Goal: Task Accomplishment & Management: Manage account settings

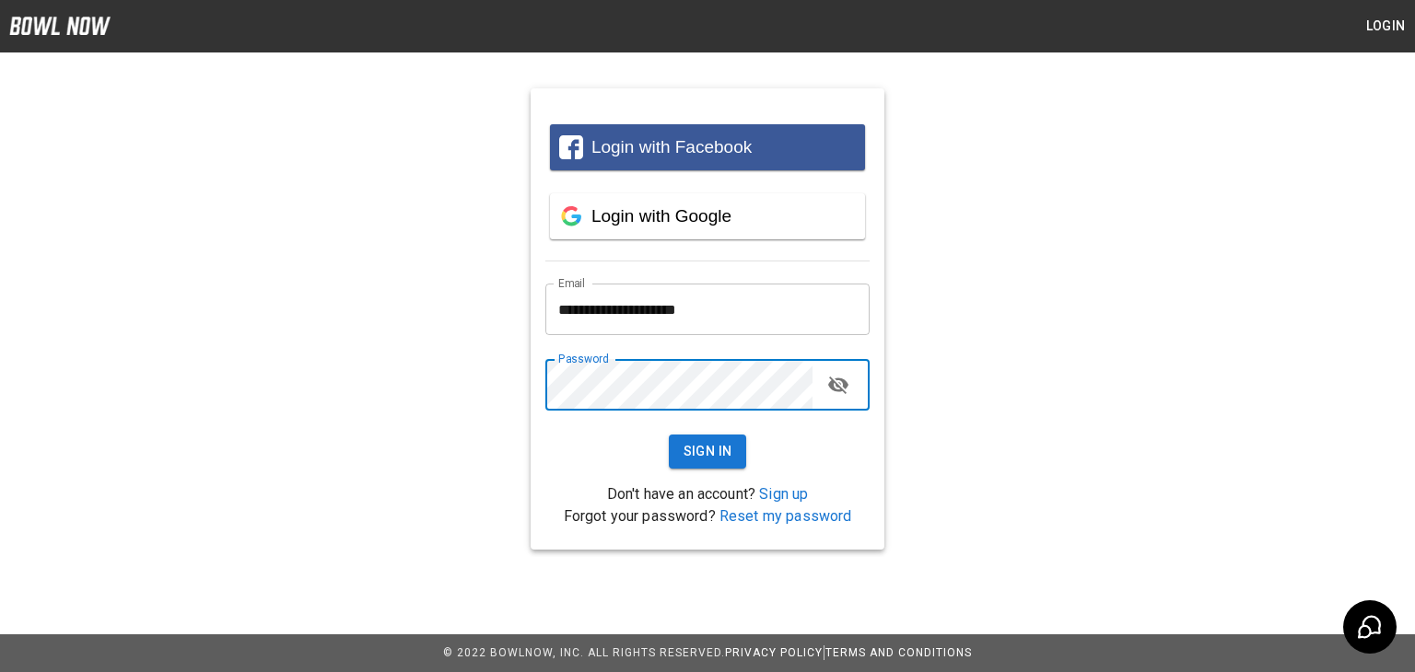
click at [669, 435] on button "Sign In" at bounding box center [708, 452] width 78 height 34
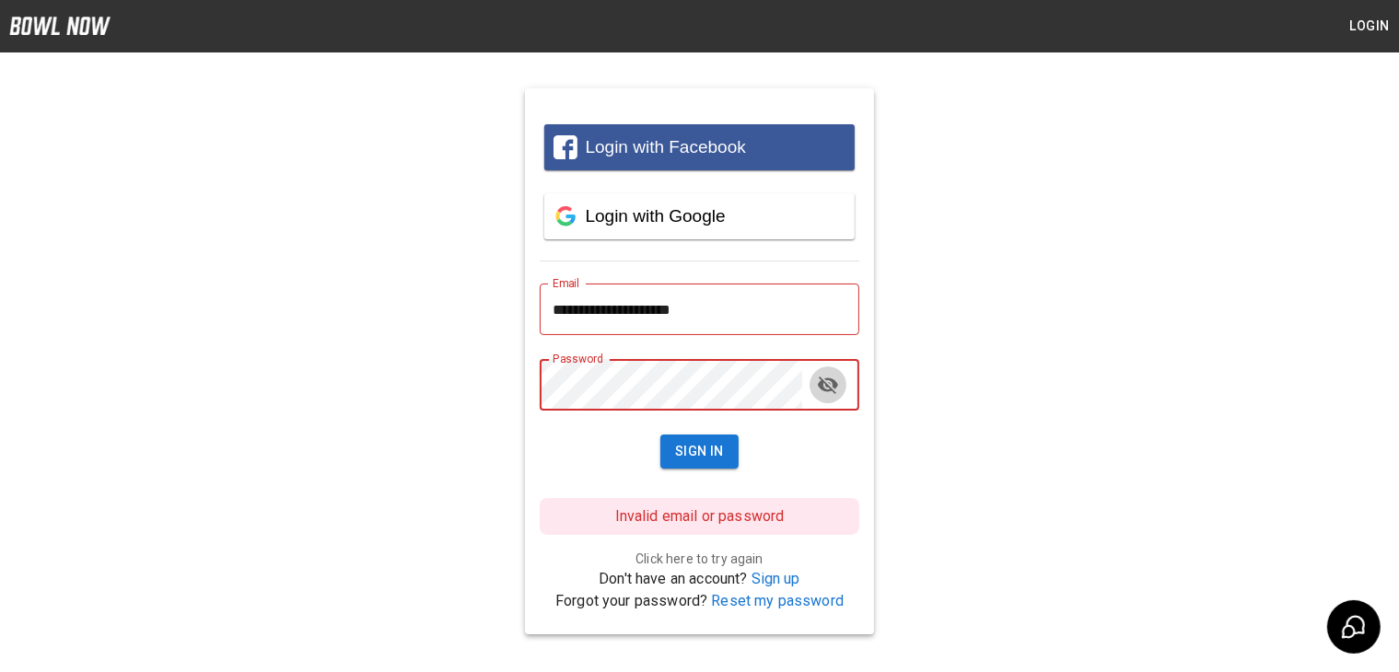
click at [836, 391] on icon "toggle password visibility" at bounding box center [828, 385] width 22 height 22
click at [697, 456] on button "Sign In" at bounding box center [699, 452] width 78 height 34
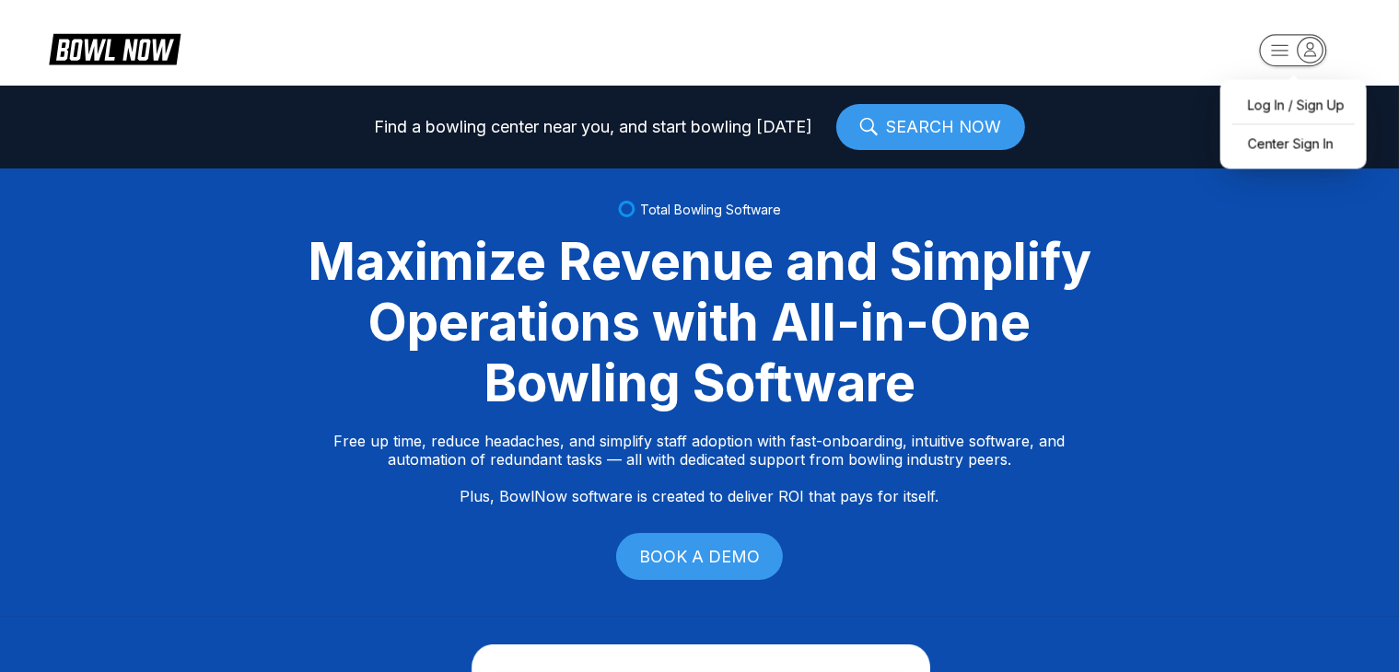
click at [1308, 55] on icon "button" at bounding box center [1310, 48] width 11 height 13
click at [1256, 102] on div "Log In / Sign Up" at bounding box center [1294, 104] width 128 height 32
select select "**"
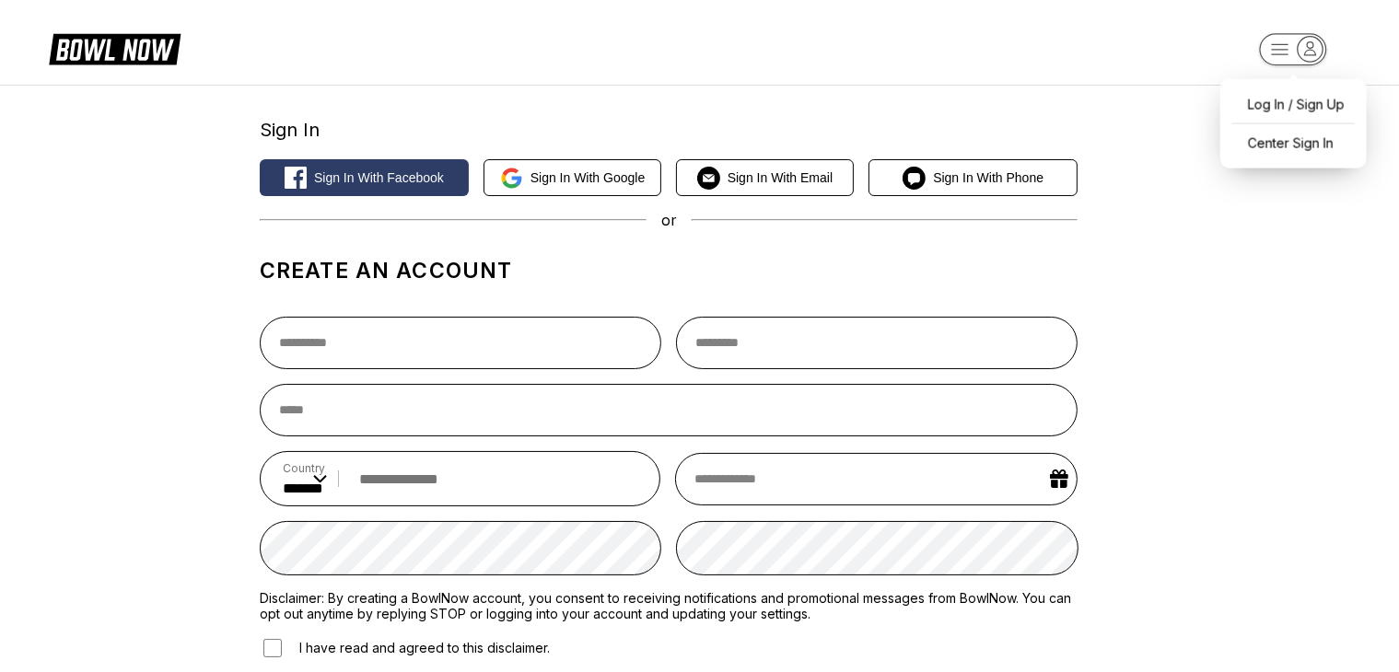
click at [1300, 55] on icon "button" at bounding box center [1310, 49] width 25 height 25
click at [1271, 137] on div "Center Sign In" at bounding box center [1294, 143] width 128 height 32
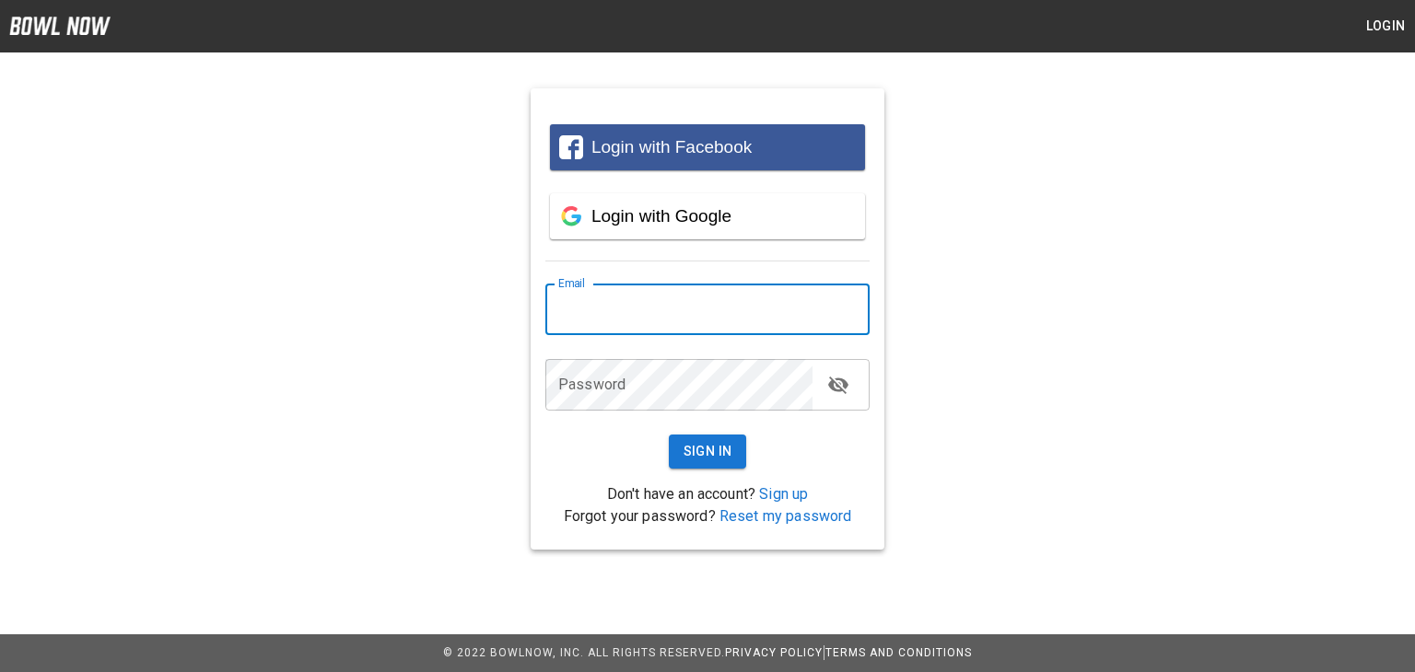
click at [690, 323] on input "email" at bounding box center [707, 310] width 324 height 52
type input "**********"
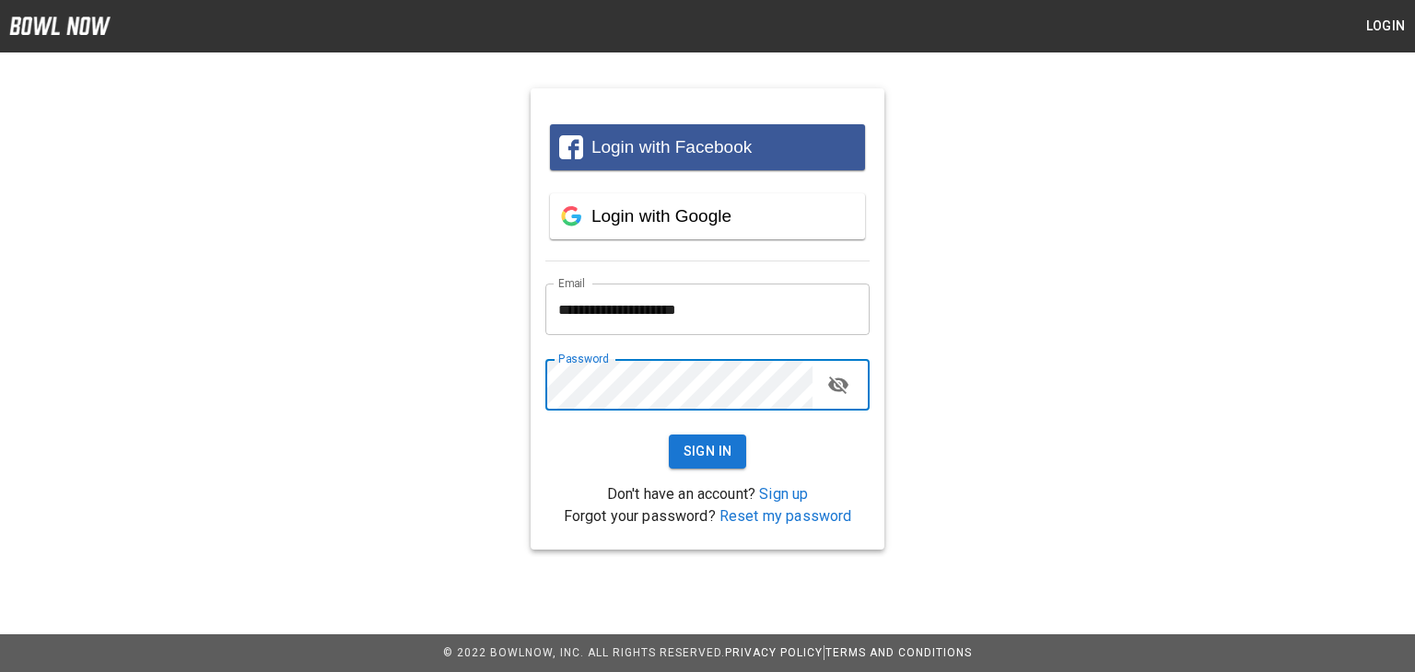
click at [669, 435] on button "Sign In" at bounding box center [708, 452] width 78 height 34
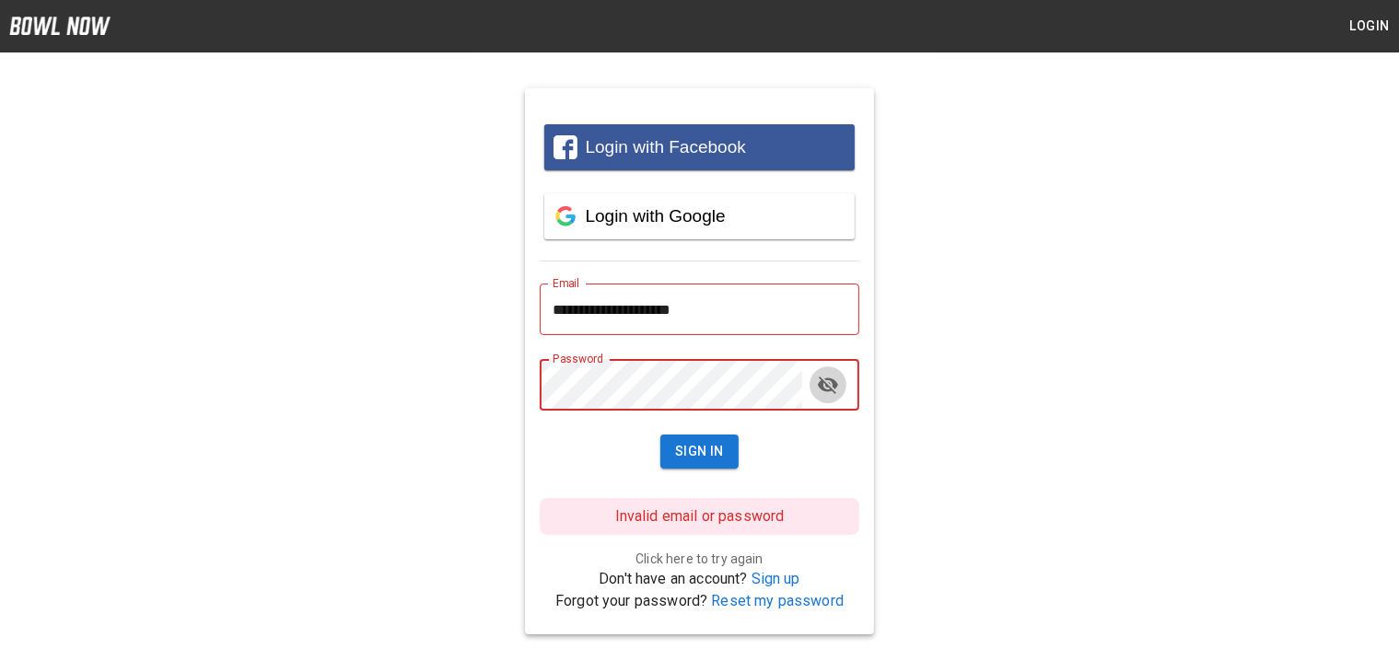
click at [838, 399] on button "toggle password visibility" at bounding box center [828, 385] width 37 height 37
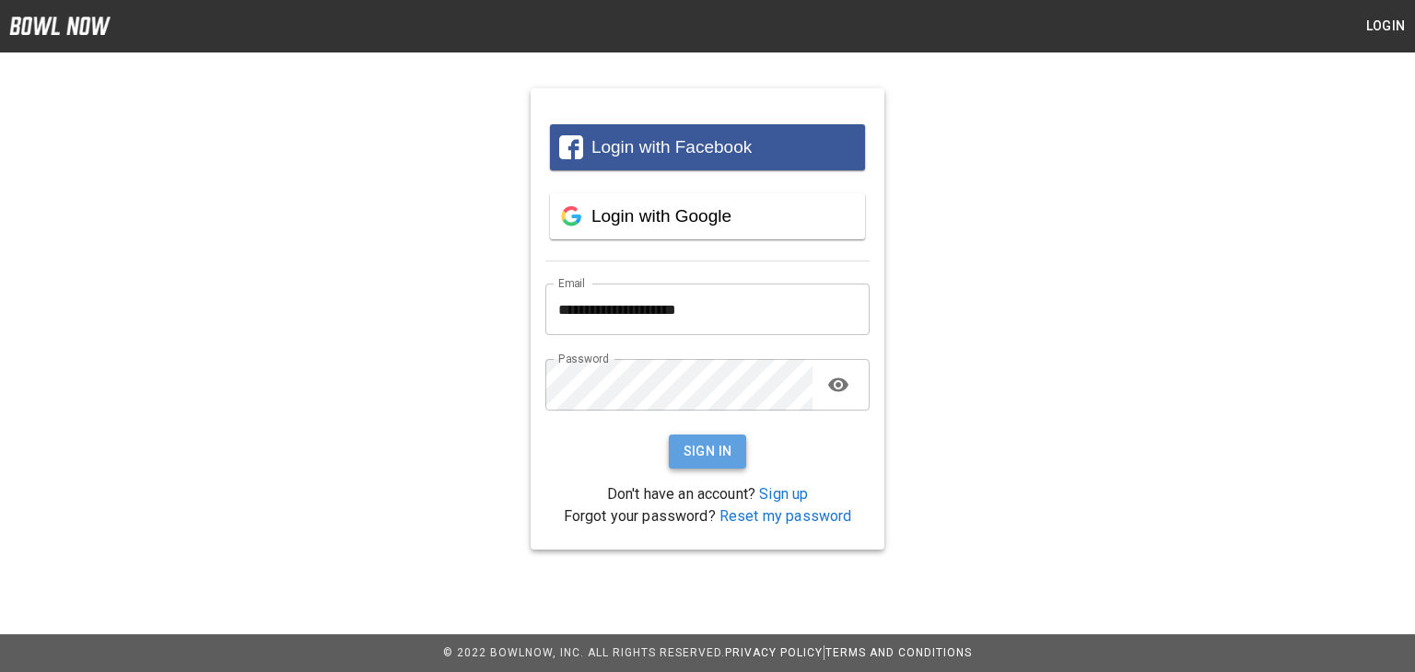
click at [712, 456] on button "Sign In" at bounding box center [708, 452] width 78 height 34
